Goal: Navigation & Orientation: Find specific page/section

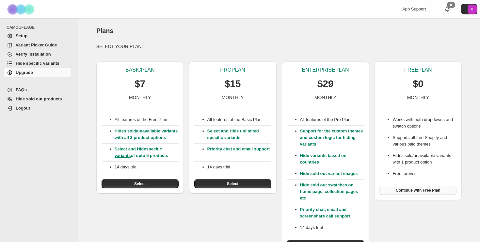
click at [426, 190] on span "Continue with Free Plan" at bounding box center [418, 190] width 45 height 5
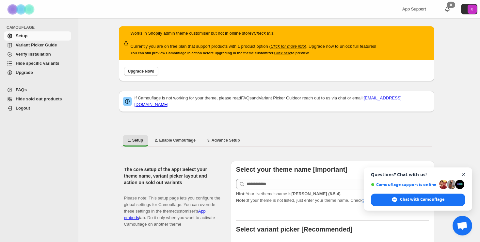
click at [462, 174] on span "Open chat" at bounding box center [464, 175] width 8 height 8
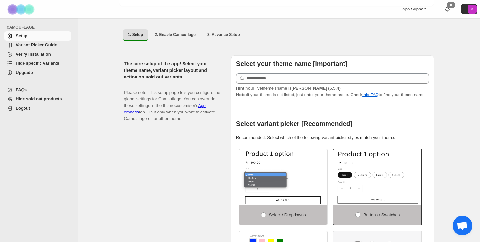
scroll to position [124, 0]
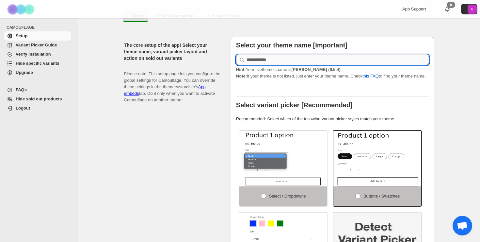
click at [279, 55] on input "text" at bounding box center [338, 60] width 183 height 10
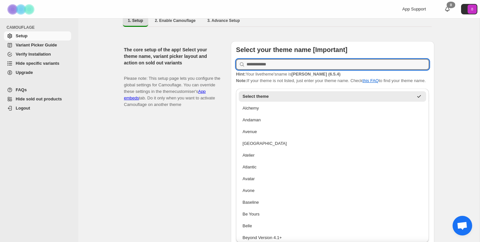
scroll to position [119, 0]
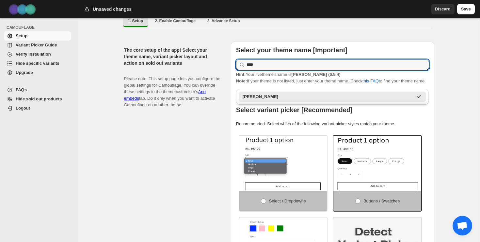
click at [273, 95] on div "Ella" at bounding box center [328, 96] width 171 height 7
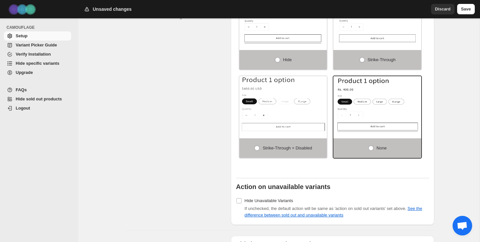
scroll to position [473, 0]
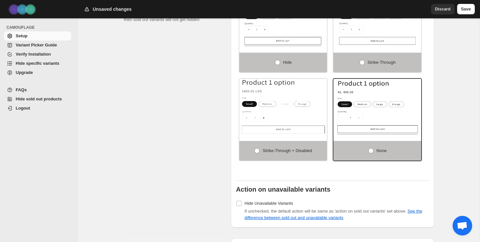
type input "****"
click at [36, 98] on span "Hide sold out products" at bounding box center [39, 98] width 46 height 5
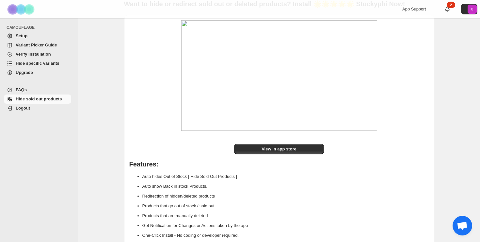
scroll to position [83, 0]
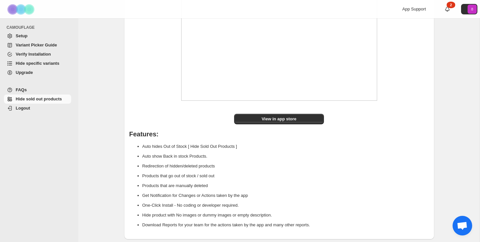
click at [48, 47] on span "Variant Picker Guide" at bounding box center [36, 44] width 41 height 5
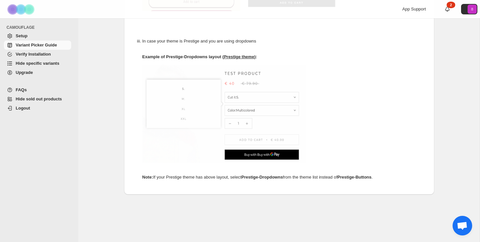
scroll to position [386, 0]
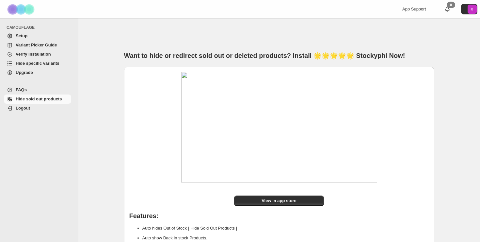
scroll to position [83, 0]
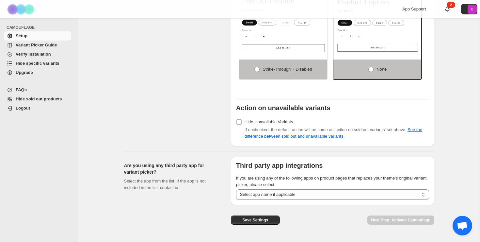
scroll to position [573, 0]
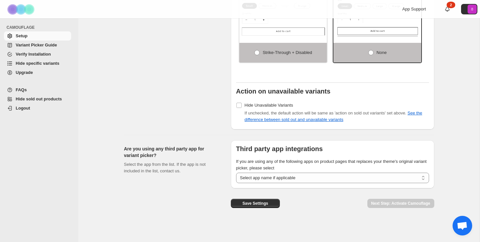
click at [20, 106] on span "Logout" at bounding box center [23, 108] width 14 height 5
